Goal: Check status: Check status

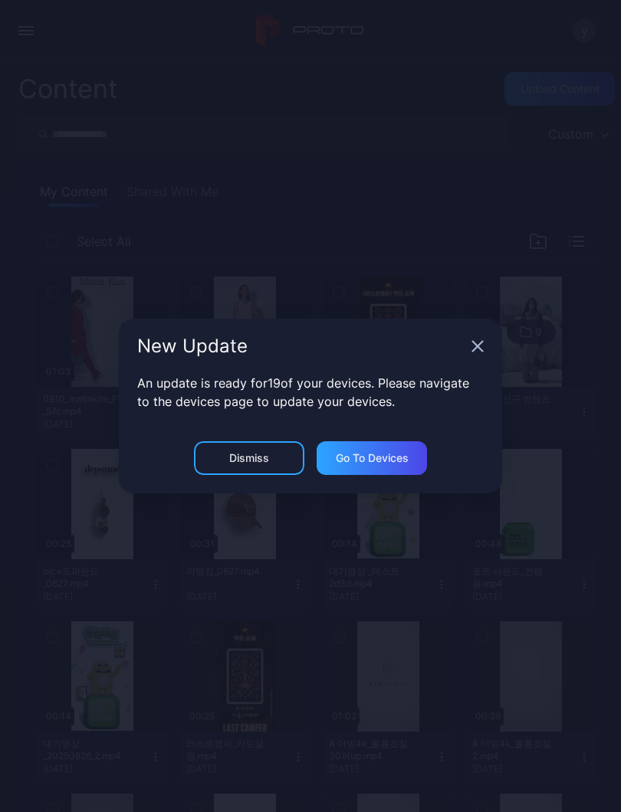
click at [477, 350] on icon "button" at bounding box center [477, 346] width 12 height 12
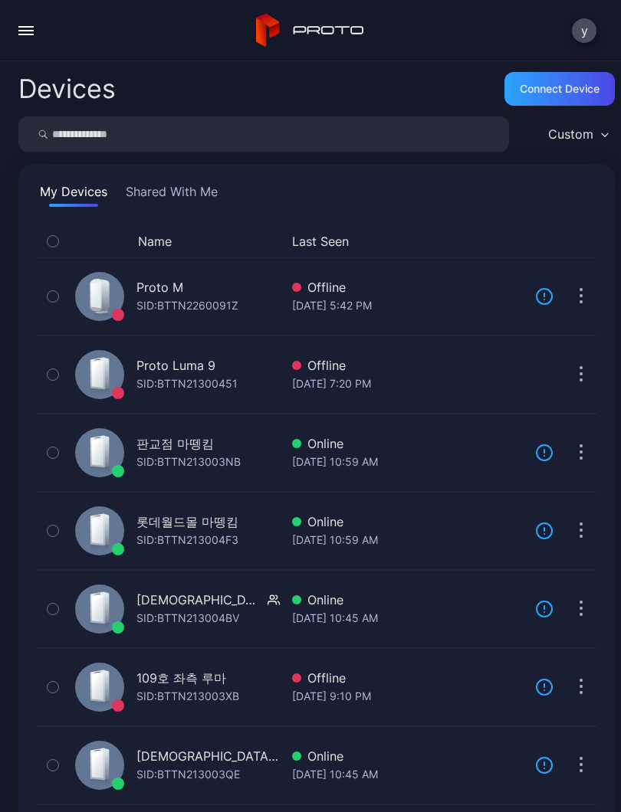
click at [40, 28] on button "button" at bounding box center [26, 30] width 31 height 31
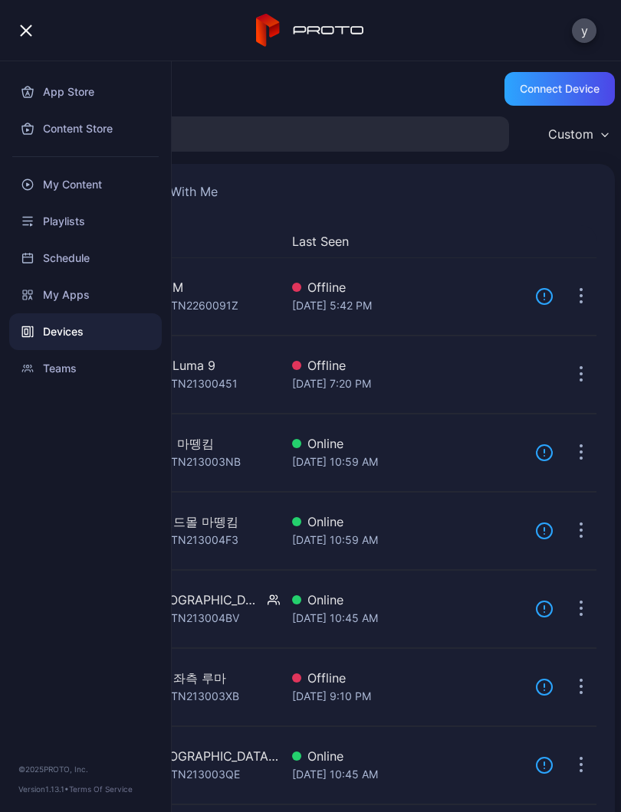
click at [80, 333] on div "Devices" at bounding box center [85, 331] width 152 height 37
click at [357, 191] on div "My Devices Shared With Me" at bounding box center [316, 194] width 559 height 25
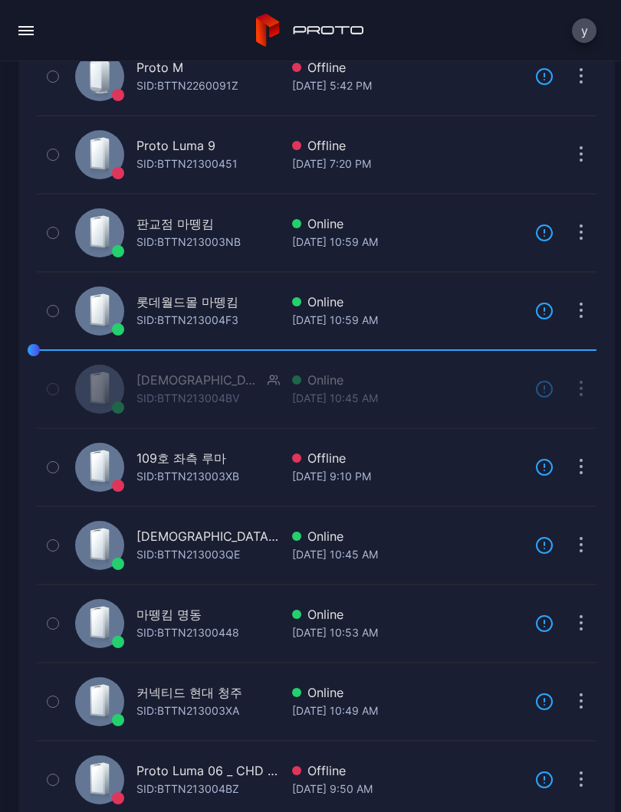
scroll to position [228, 0]
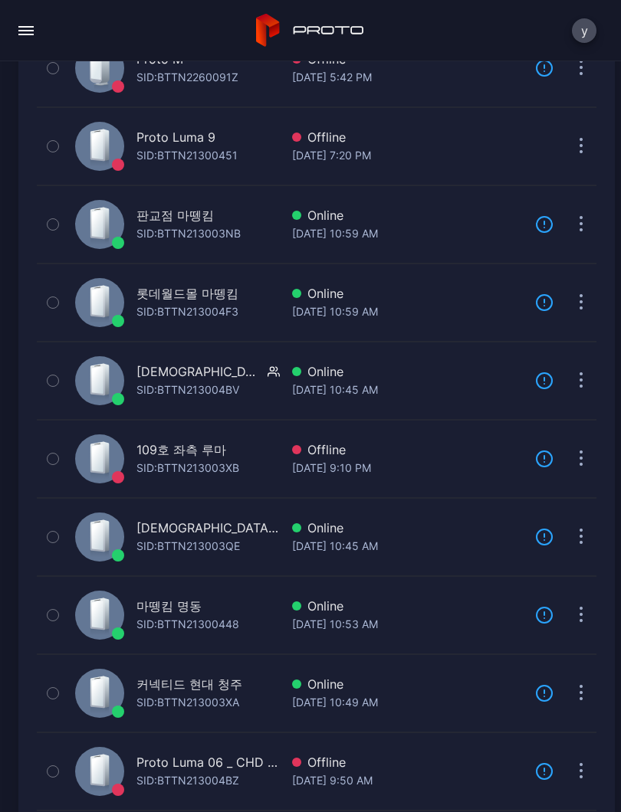
click at [289, 623] on div "마뗑킴 명동 SID: BTTN21300448 Online [DATE] 10:53 AM Update" at bounding box center [316, 615] width 559 height 70
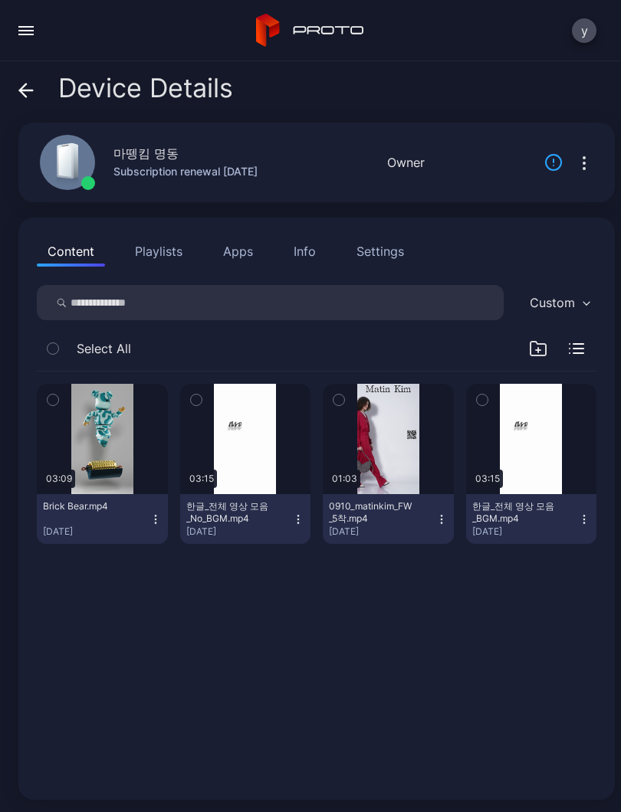
click at [0, 0] on div "button" at bounding box center [0, 0] width 0 height 0
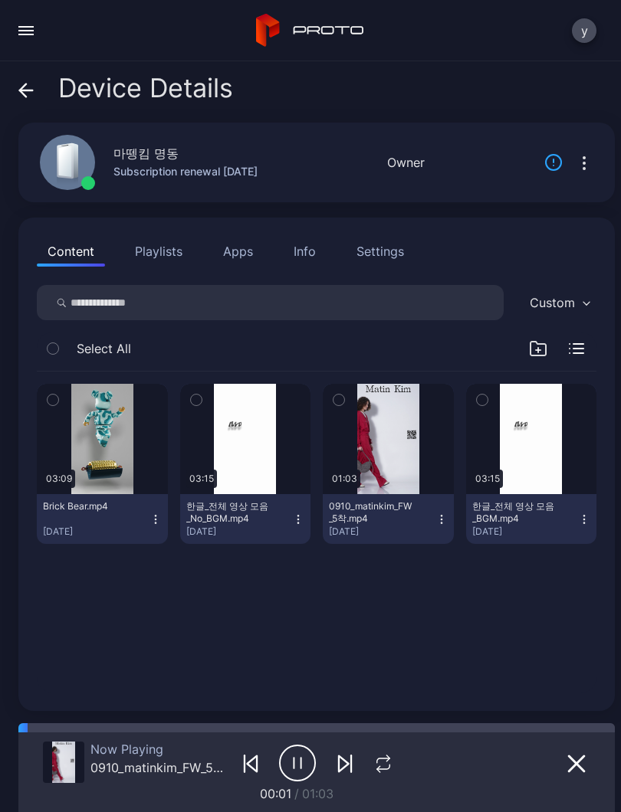
click at [397, 765] on button "button" at bounding box center [383, 762] width 29 height 21
click at [392, 762] on icon "button" at bounding box center [382, 764] width 25 height 18
